Goal: Check status: Check status

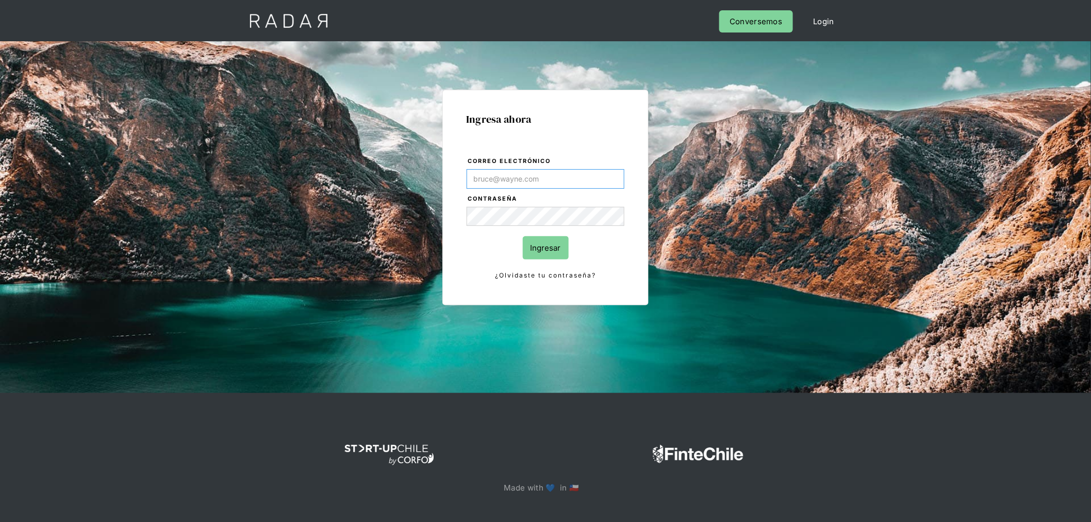
type input "[PERSON_NAME][EMAIL_ADDRESS][PERSON_NAME][DOMAIN_NAME]"
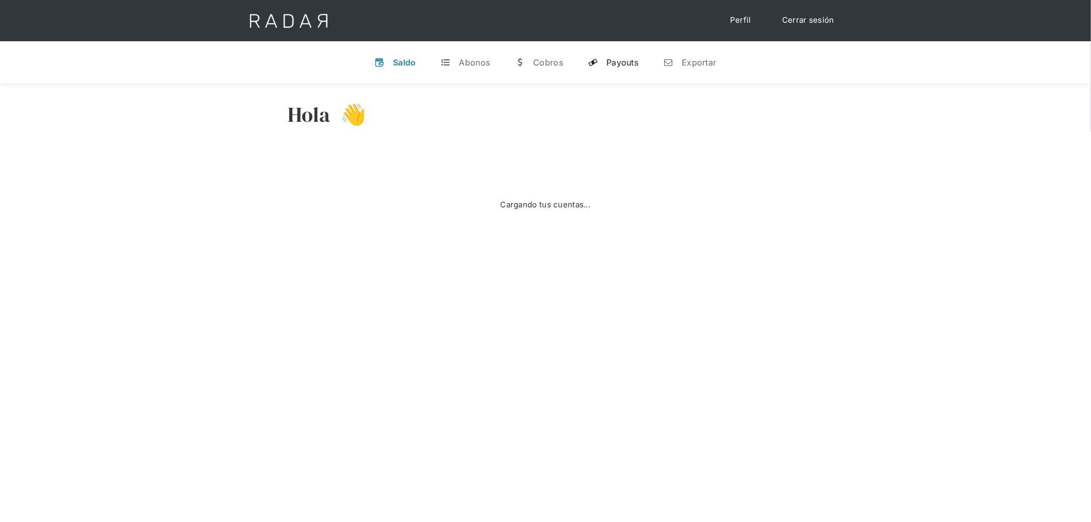
select select "prontopaga"
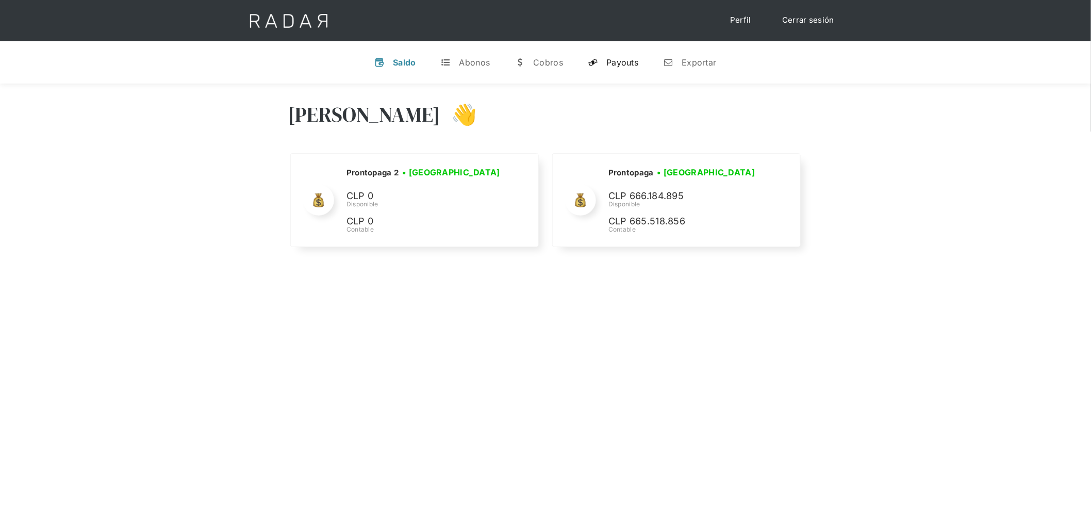
click at [619, 63] on div "Payouts" at bounding box center [622, 62] width 32 height 10
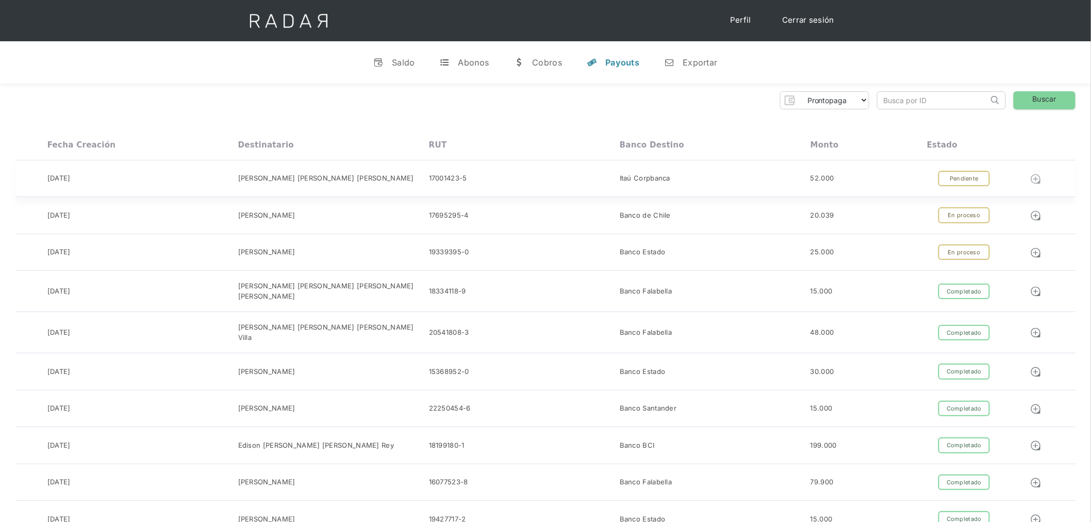
click at [1035, 177] on img at bounding box center [1035, 178] width 11 height 11
